Goal: Information Seeking & Learning: Learn about a topic

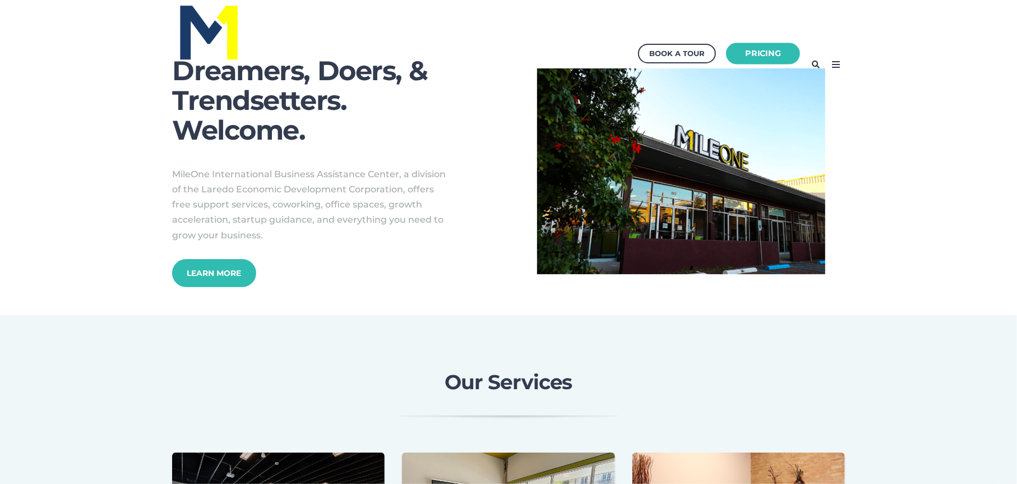
click at [743, 49] on link "Pricing" at bounding box center [763, 54] width 74 height 22
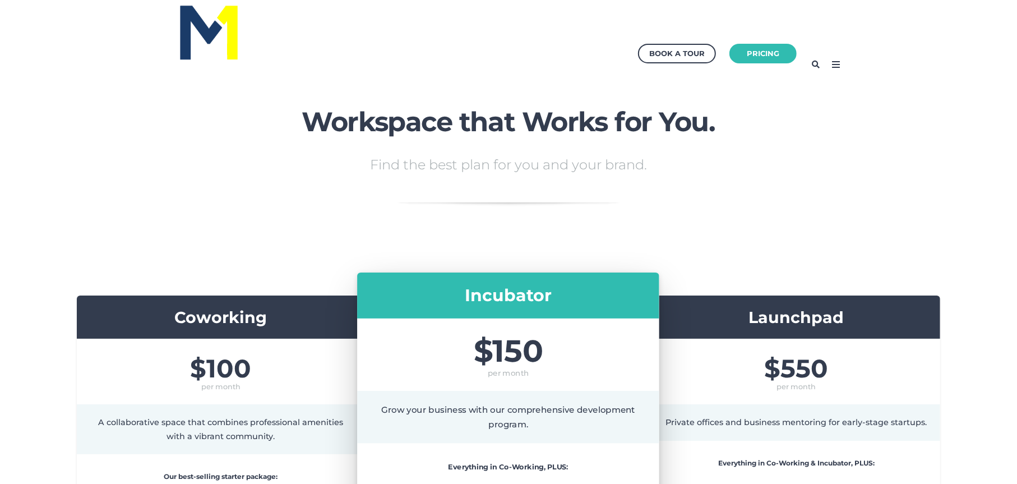
click at [839, 63] on icon at bounding box center [836, 65] width 18 height 18
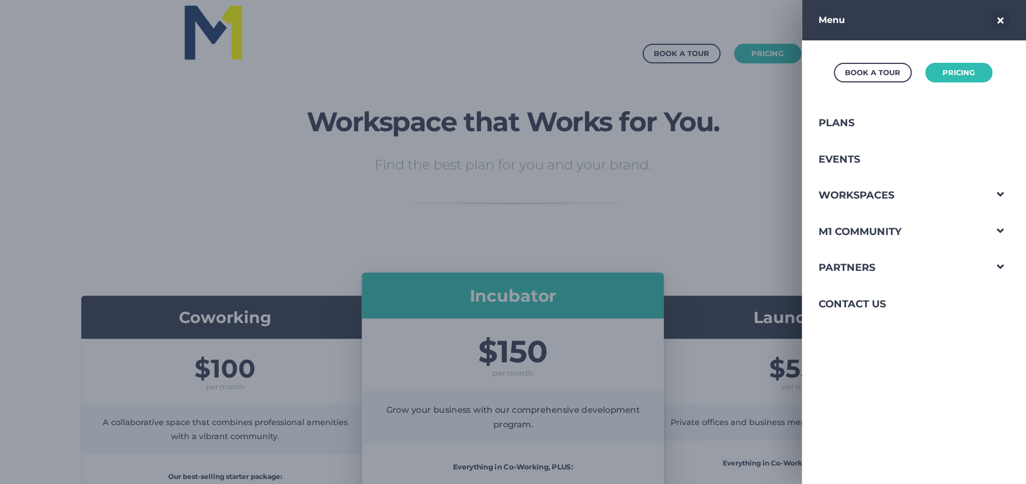
click at [164, 211] on div at bounding box center [513, 242] width 1026 height 484
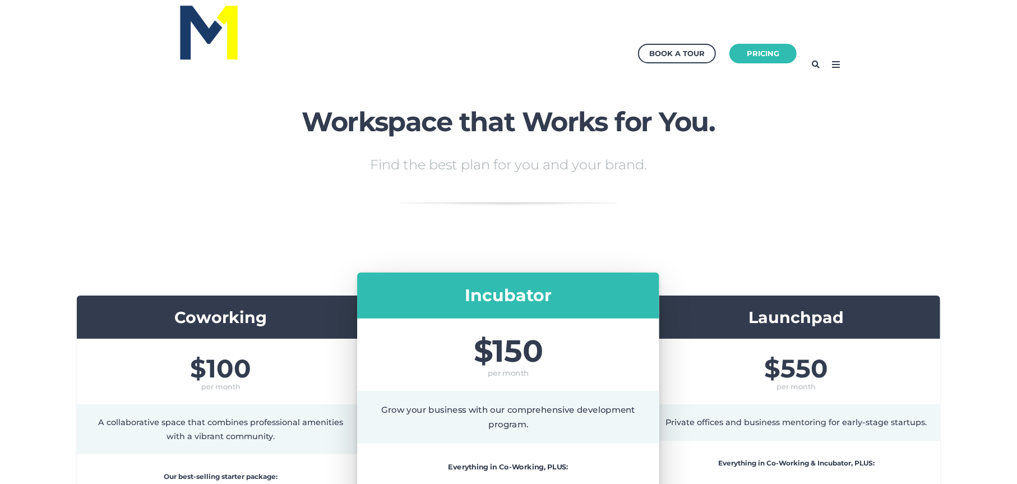
click at [186, 19] on img at bounding box center [209, 31] width 62 height 59
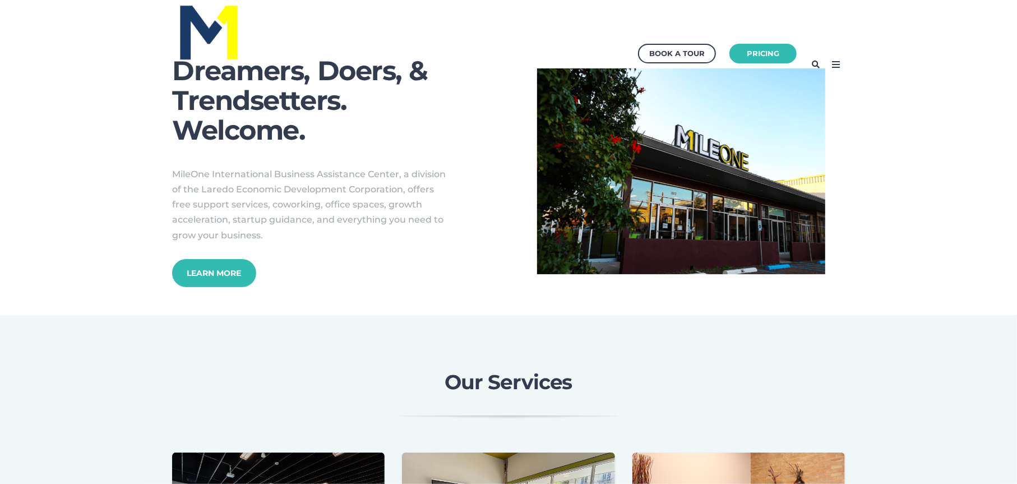
click at [829, 60] on icon at bounding box center [836, 65] width 18 height 18
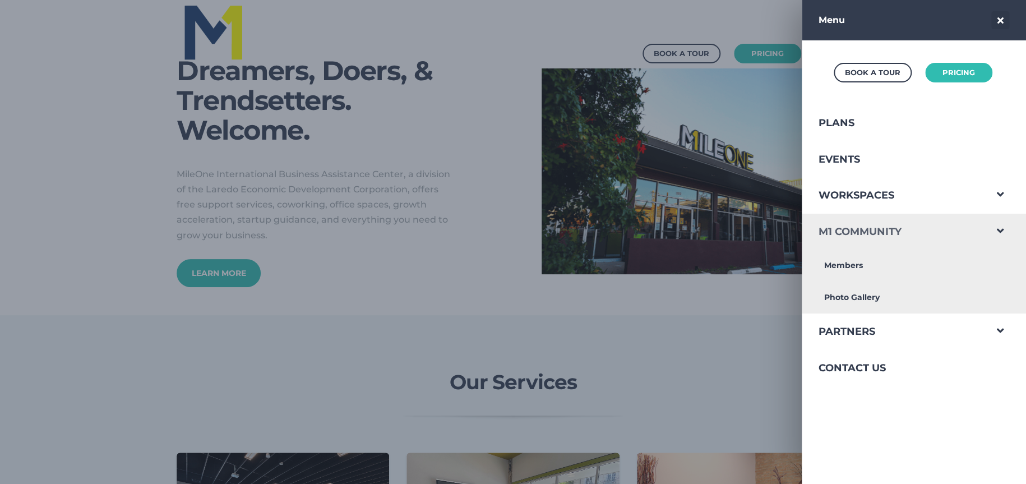
click at [919, 224] on link "M1 Community" at bounding box center [894, 232] width 184 height 36
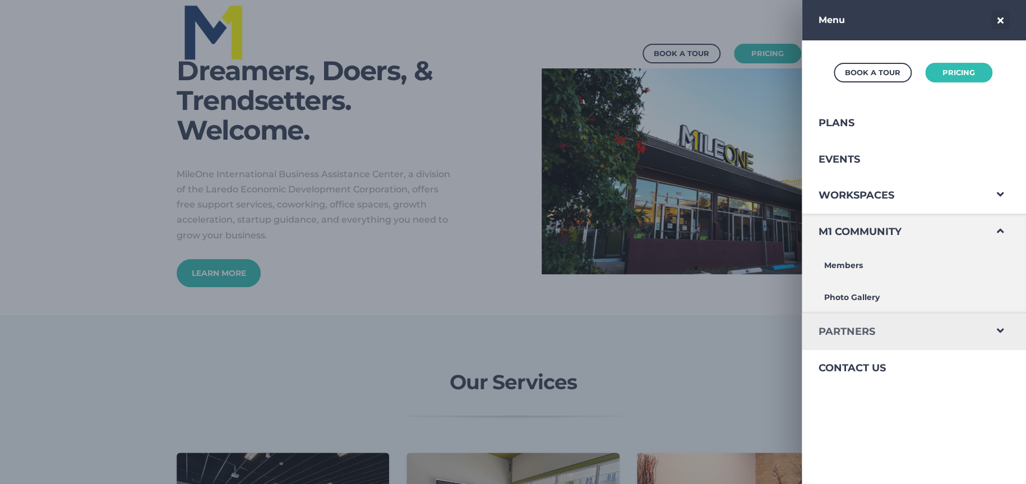
click at [873, 331] on link "Partners" at bounding box center [894, 331] width 184 height 36
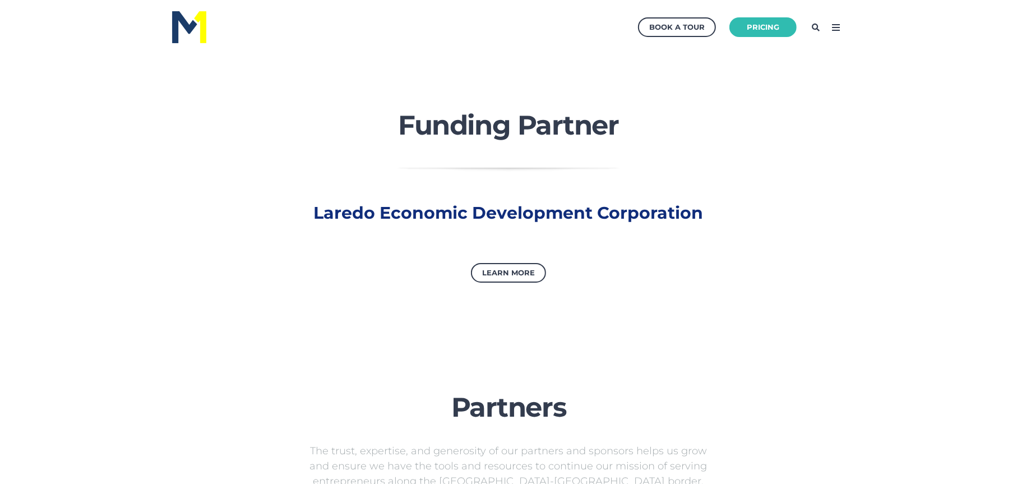
click at [843, 26] on icon at bounding box center [836, 28] width 18 height 18
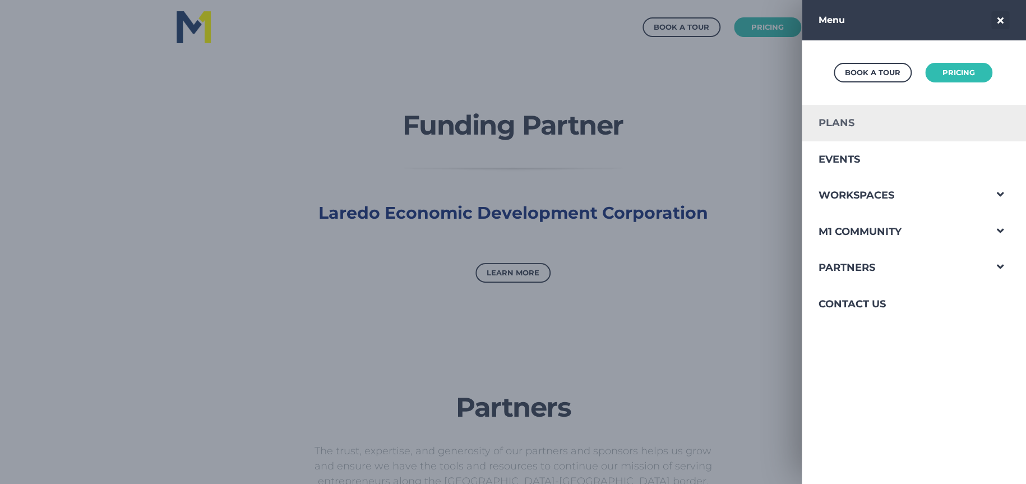
click at [875, 121] on link "Plans" at bounding box center [894, 123] width 184 height 36
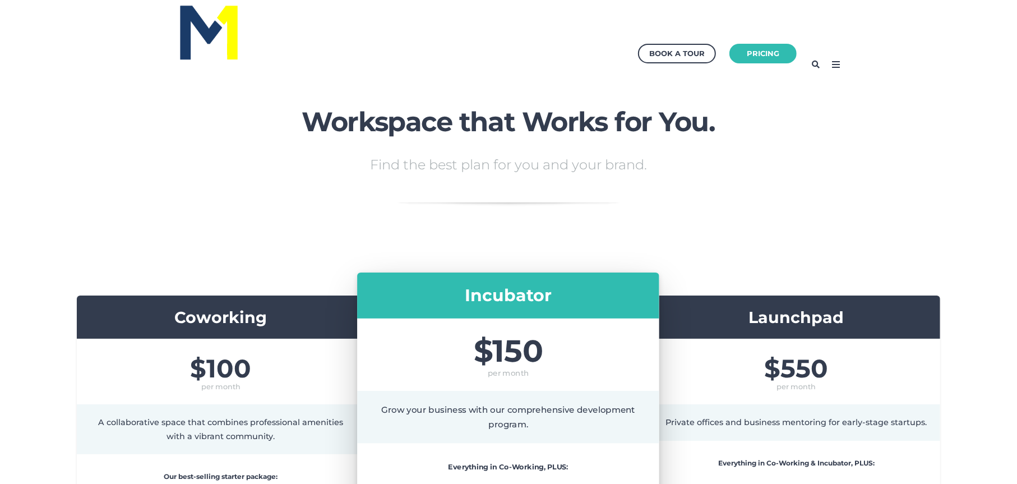
click at [833, 67] on icon at bounding box center [836, 65] width 18 height 18
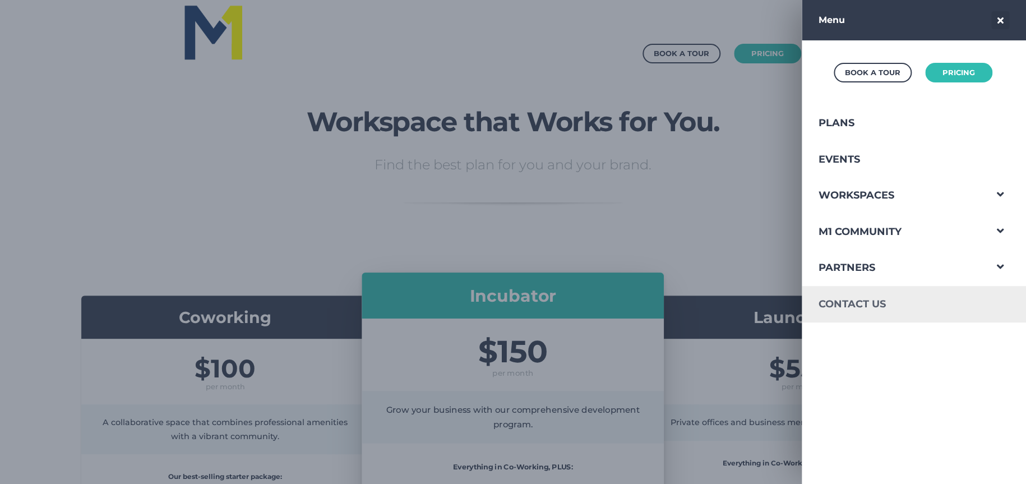
click at [862, 301] on link "Contact Us" at bounding box center [894, 304] width 184 height 36
